Goal: Task Accomplishment & Management: Manage account settings

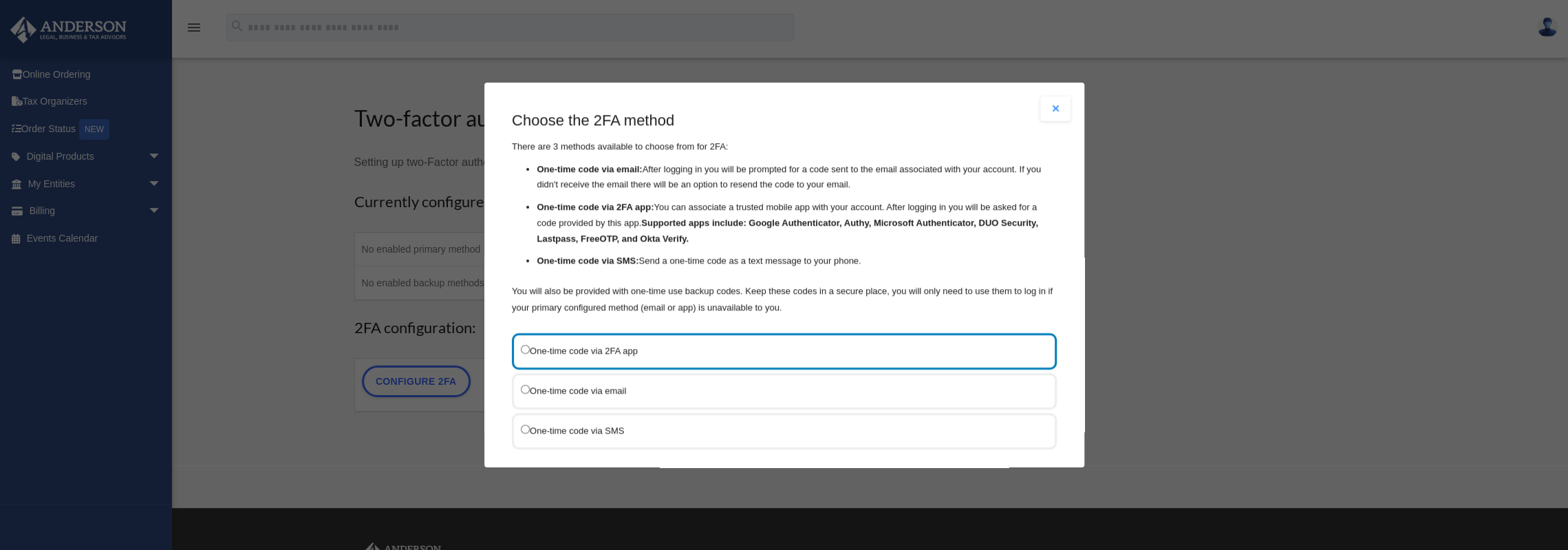
click at [520, 429] on div "One-time code via SMS" at bounding box center [784, 430] width 545 height 36
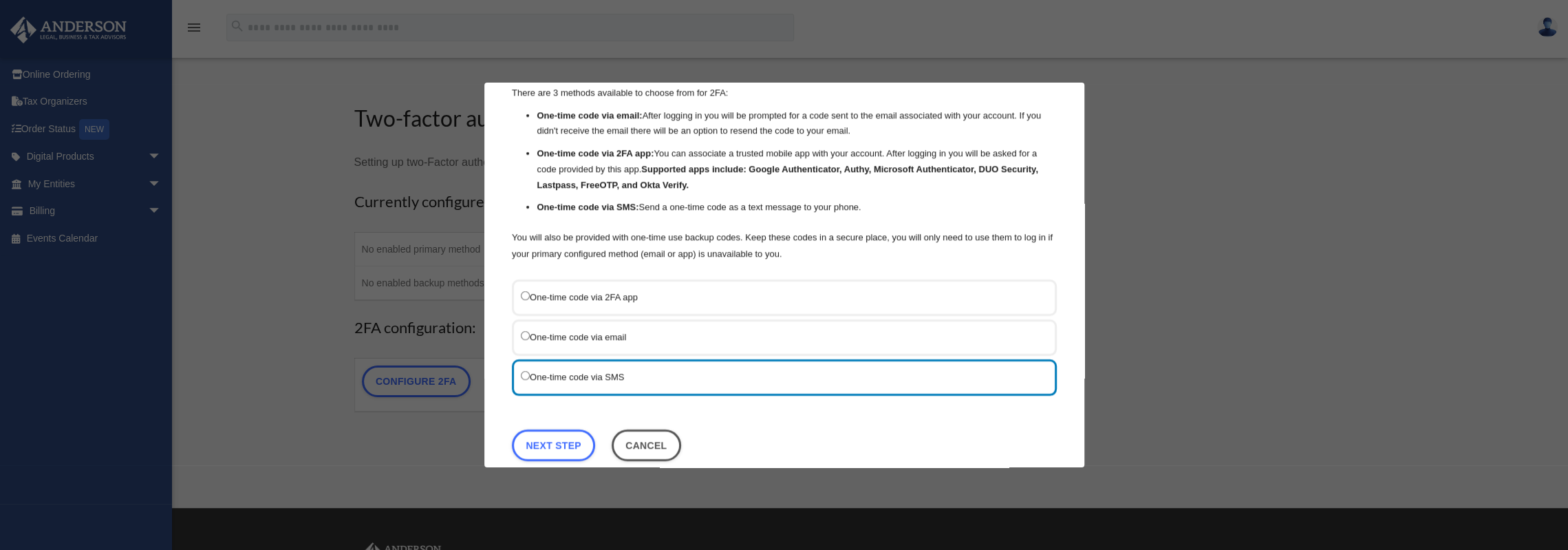
scroll to position [72, 0]
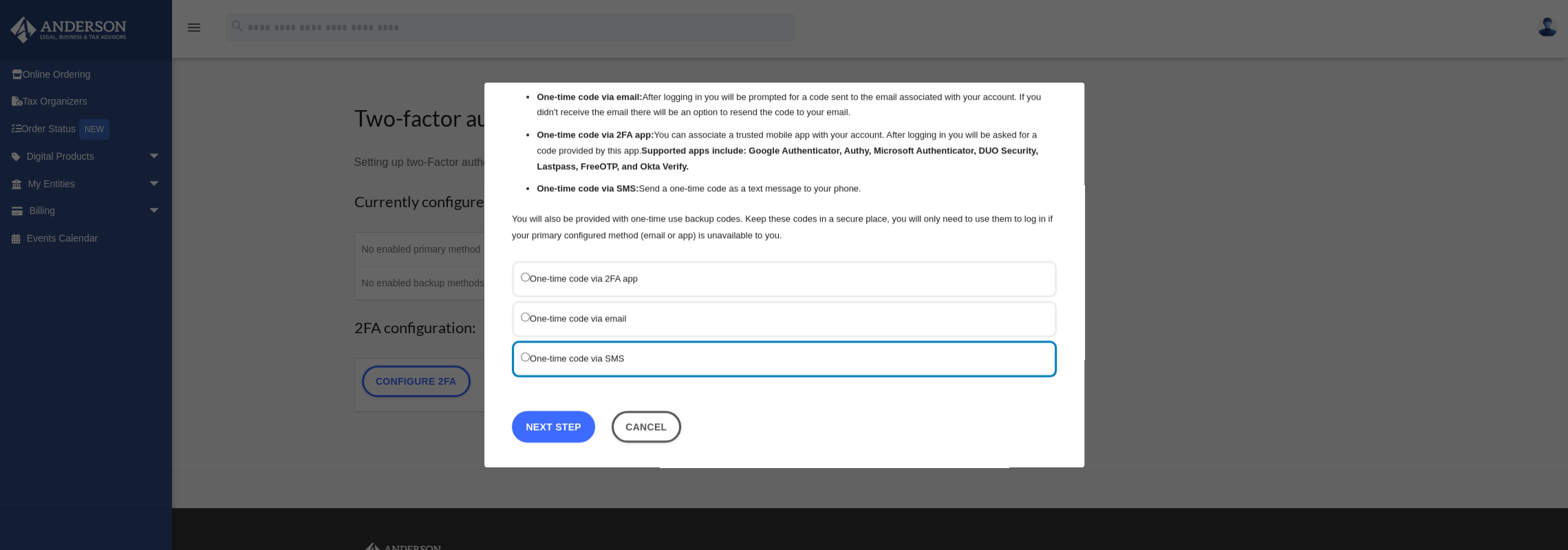
click at [563, 419] on link "Next Step" at bounding box center [553, 426] width 83 height 31
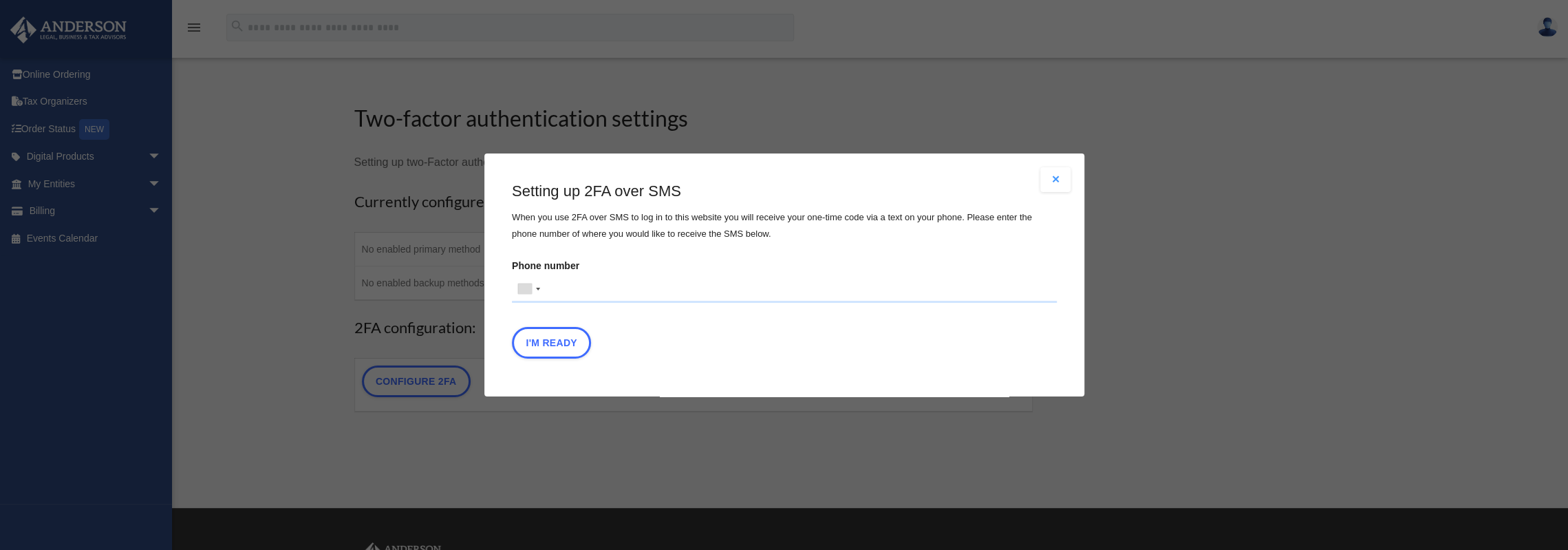
click at [560, 287] on input "Phone number [GEOGRAPHIC_DATA] +1 [GEOGRAPHIC_DATA] +44 [GEOGRAPHIC_DATA] (‫[GE…" at bounding box center [784, 289] width 545 height 27
click at [533, 292] on div at bounding box center [529, 288] width 31 height 26
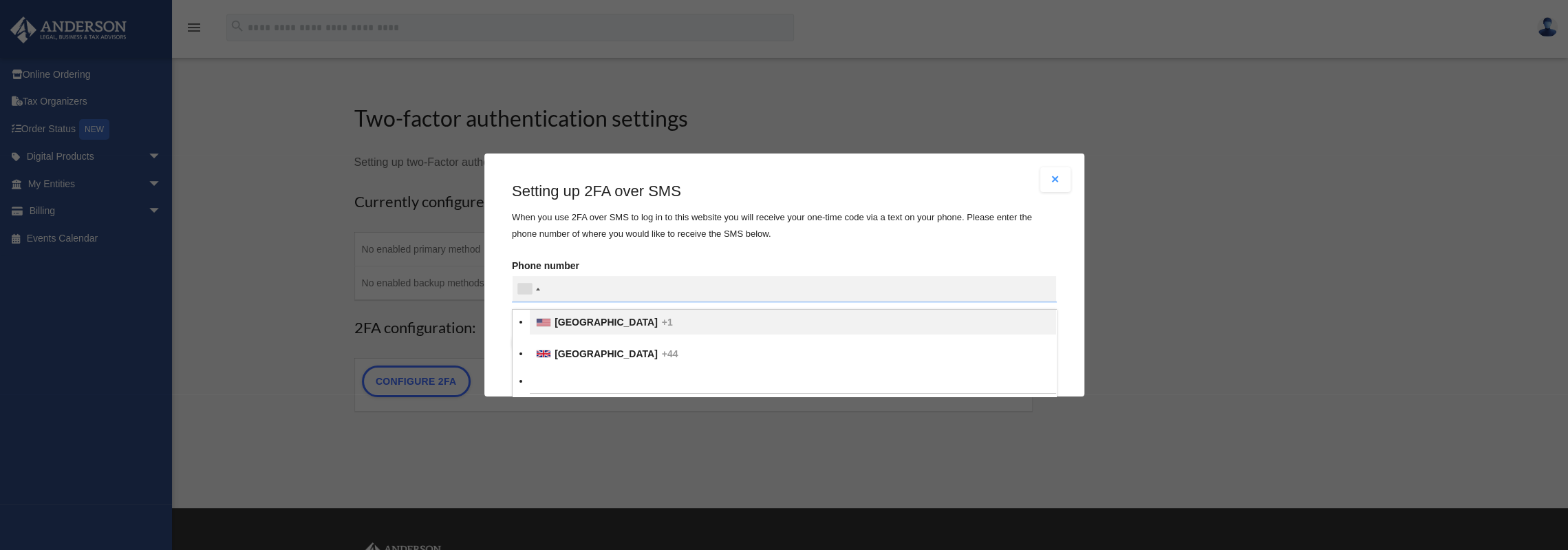
click at [565, 319] on span "[GEOGRAPHIC_DATA]" at bounding box center [607, 321] width 104 height 11
click at [0, 0] on input "Verification Code:" at bounding box center [0, 0] width 0 height 0
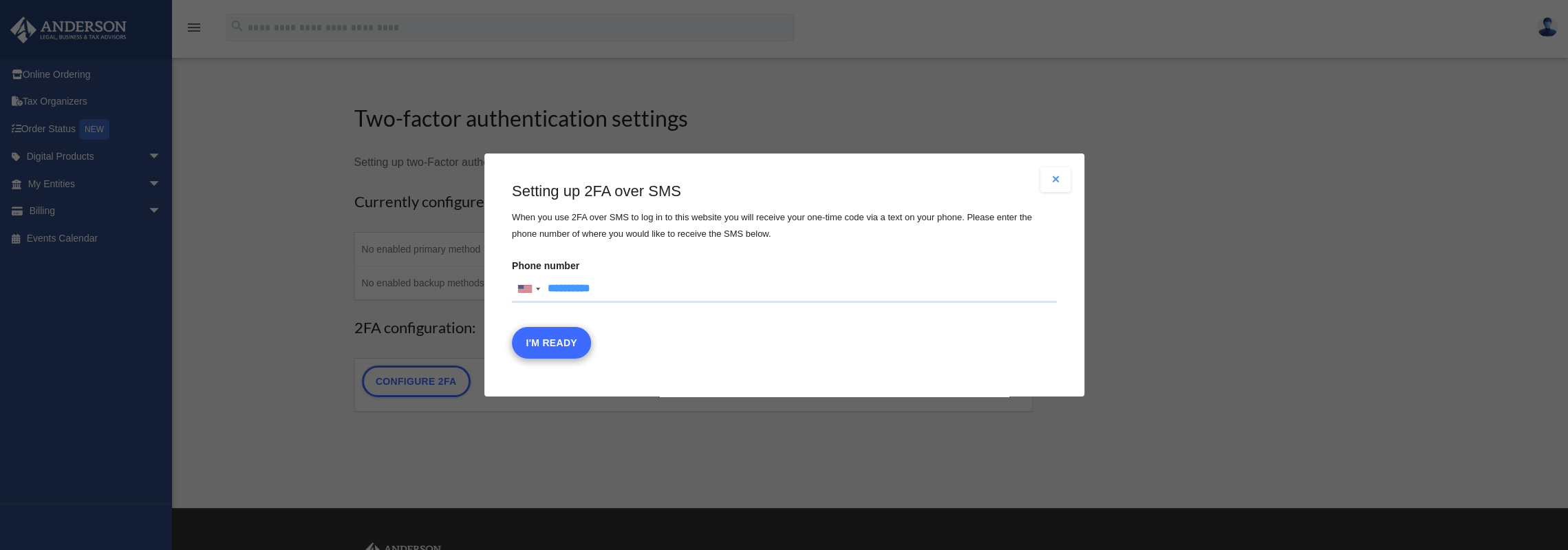
type input "**********"
click at [540, 348] on button "I'm Ready" at bounding box center [551, 342] width 79 height 31
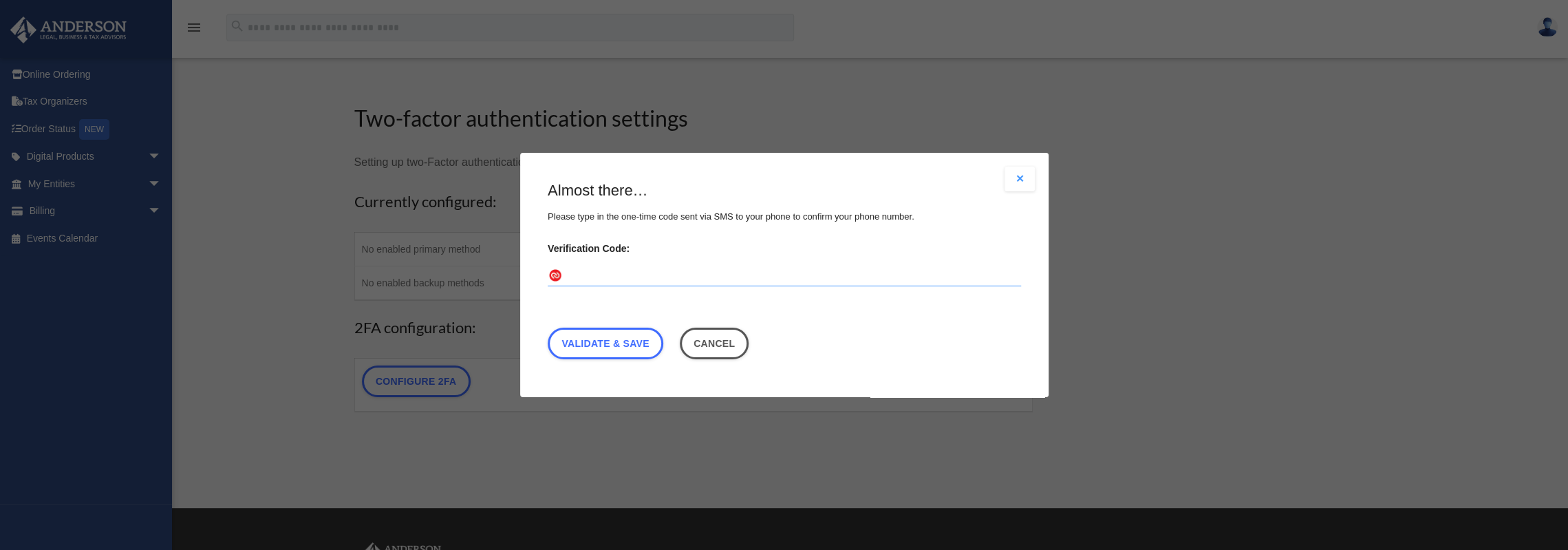
click at [644, 275] on input "Verification Code:" at bounding box center [784, 275] width 473 height 22
type input "******"
click at [617, 348] on link "Validate & Save" at bounding box center [606, 343] width 115 height 31
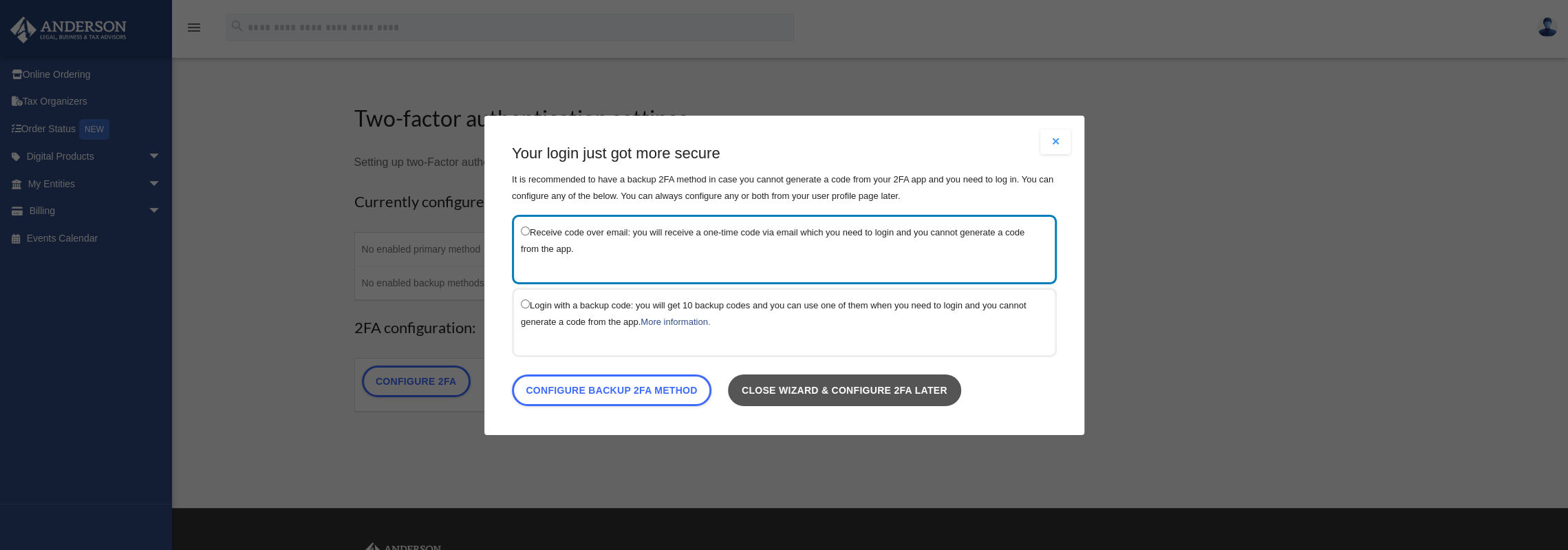
click at [803, 390] on link "Close wizard & configure 2FA later" at bounding box center [843, 389] width 233 height 31
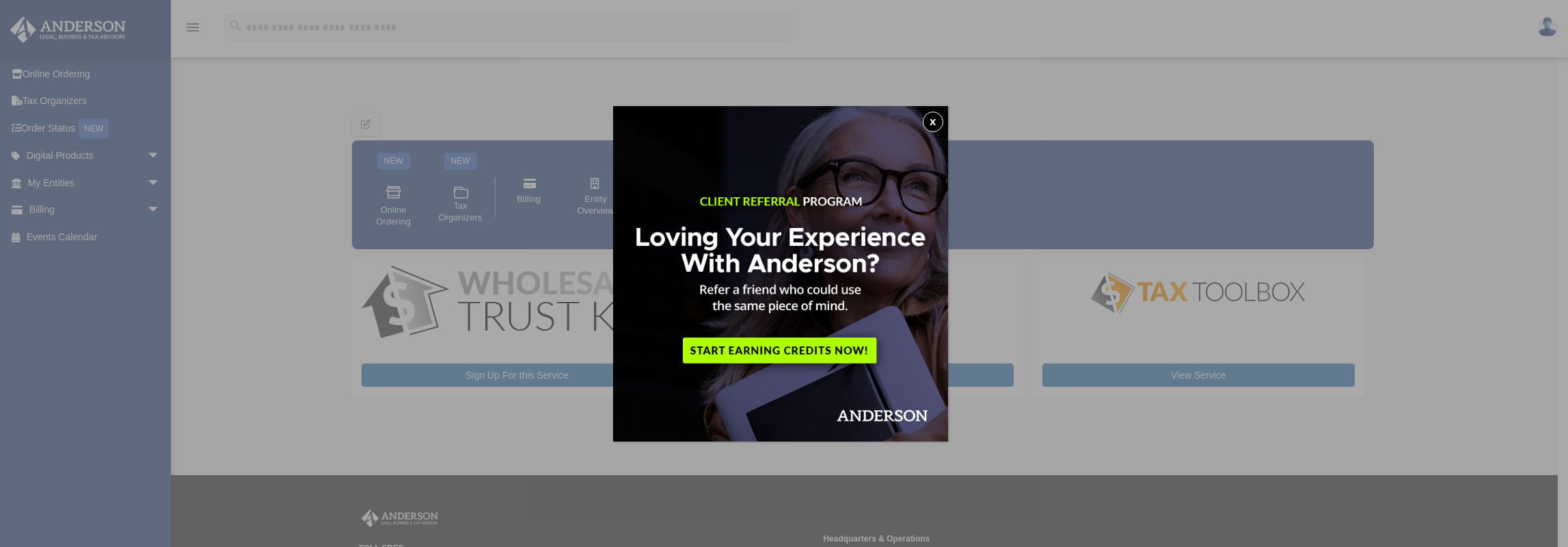
click at [938, 117] on button "x" at bounding box center [933, 121] width 20 height 20
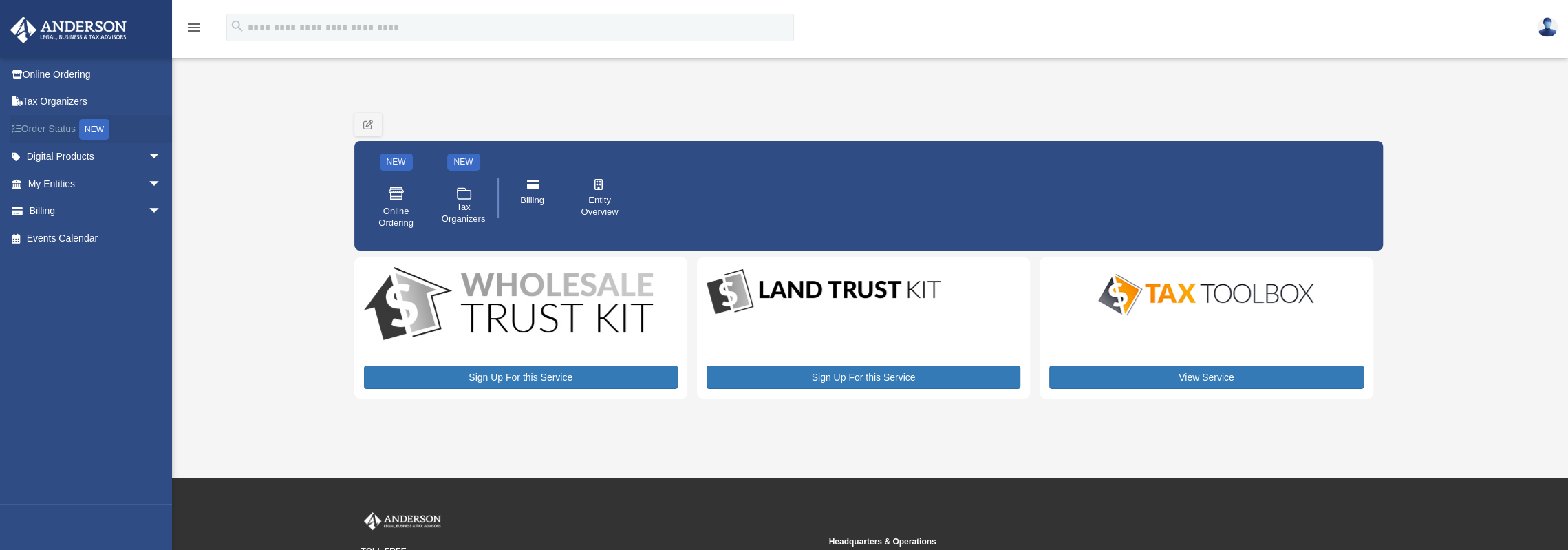
click at [64, 126] on link "Order Status NEW" at bounding box center [96, 129] width 173 height 28
